Goal: Information Seeking & Learning: Find specific fact

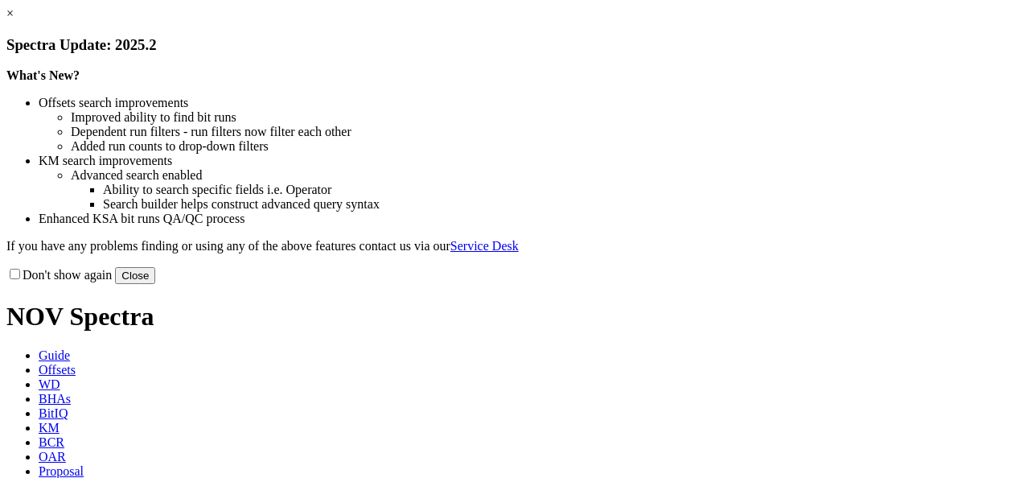
click at [14, 20] on link "×" at bounding box center [9, 13] width 7 height 14
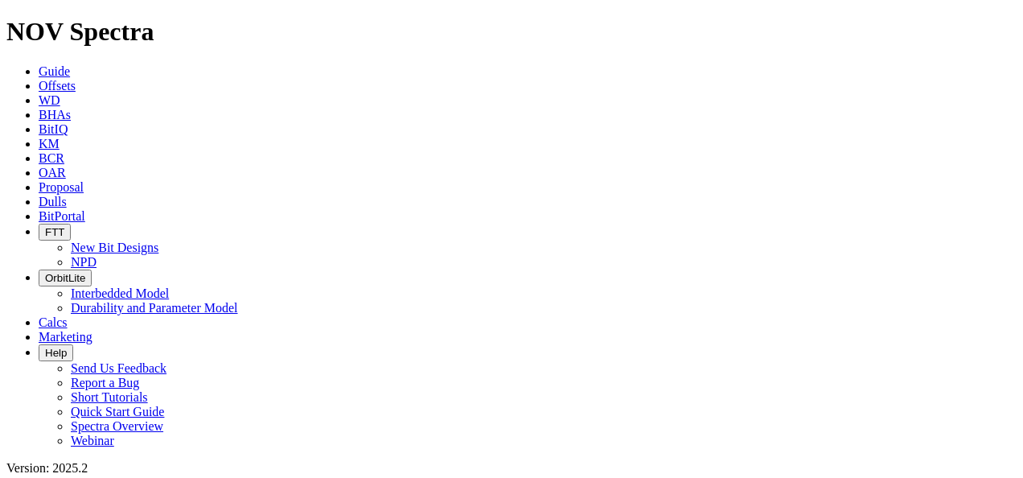
click at [39, 195] on icon at bounding box center [39, 202] width 0 height 14
type input "a321733"
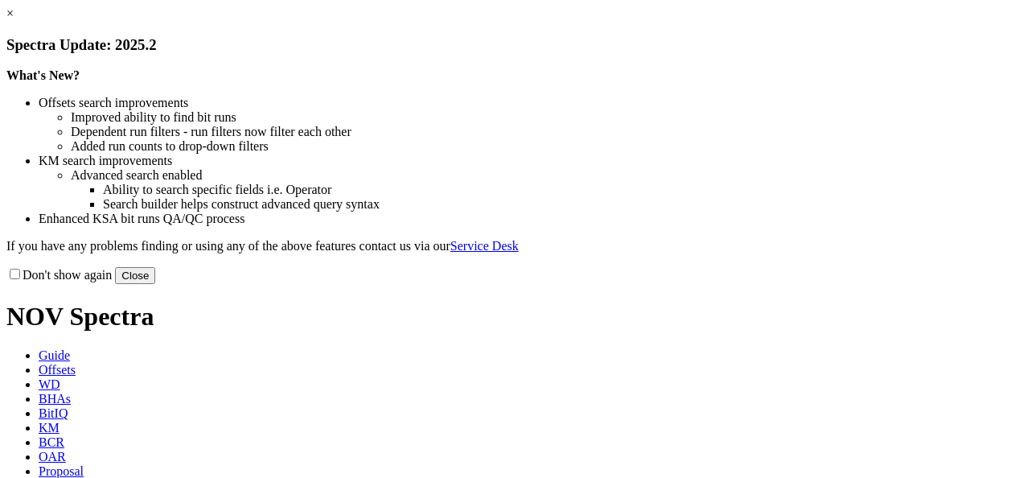
click at [155, 284] on button "Close" at bounding box center [135, 275] width 40 height 17
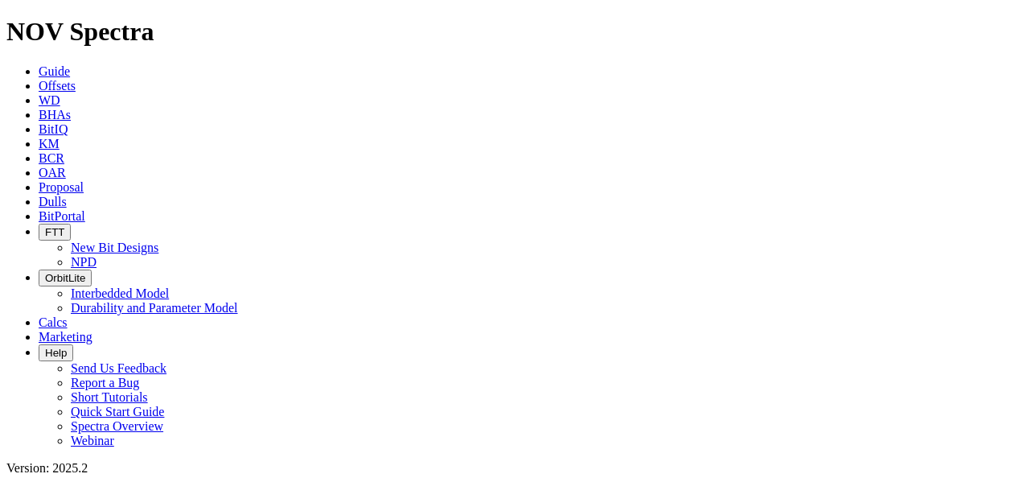
scroll to position [1767, 0]
